Goal: Task Accomplishment & Management: Use online tool/utility

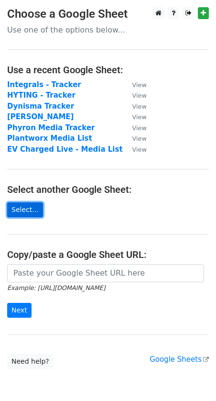
click at [24, 209] on link "Select..." at bounding box center [25, 209] width 36 height 15
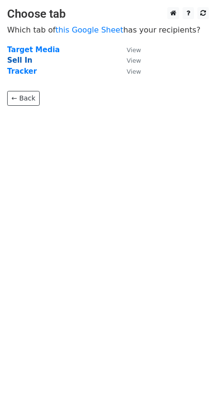
click at [22, 60] on strong "Sell In" at bounding box center [19, 60] width 25 height 9
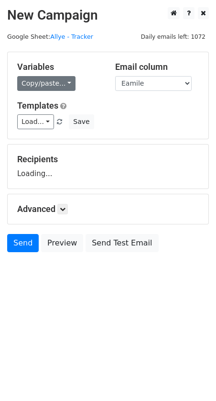
click at [47, 87] on link "Copy/paste..." at bounding box center [46, 83] width 58 height 15
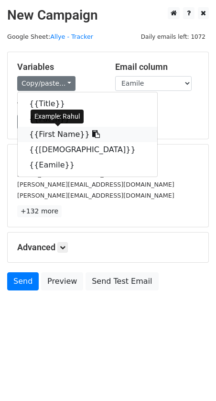
click at [51, 133] on link "{{First Name}}" at bounding box center [88, 134] width 140 height 15
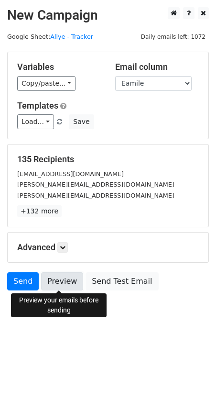
click at [66, 279] on link "Preview" at bounding box center [62, 281] width 42 height 18
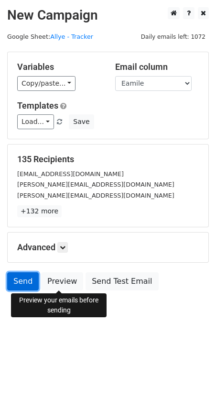
click at [20, 282] on link "Send" at bounding box center [23, 281] width 32 height 18
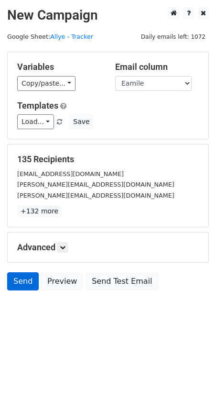
click at [20, 282] on link "Send" at bounding box center [23, 281] width 32 height 18
